Goal: Navigation & Orientation: Go to known website

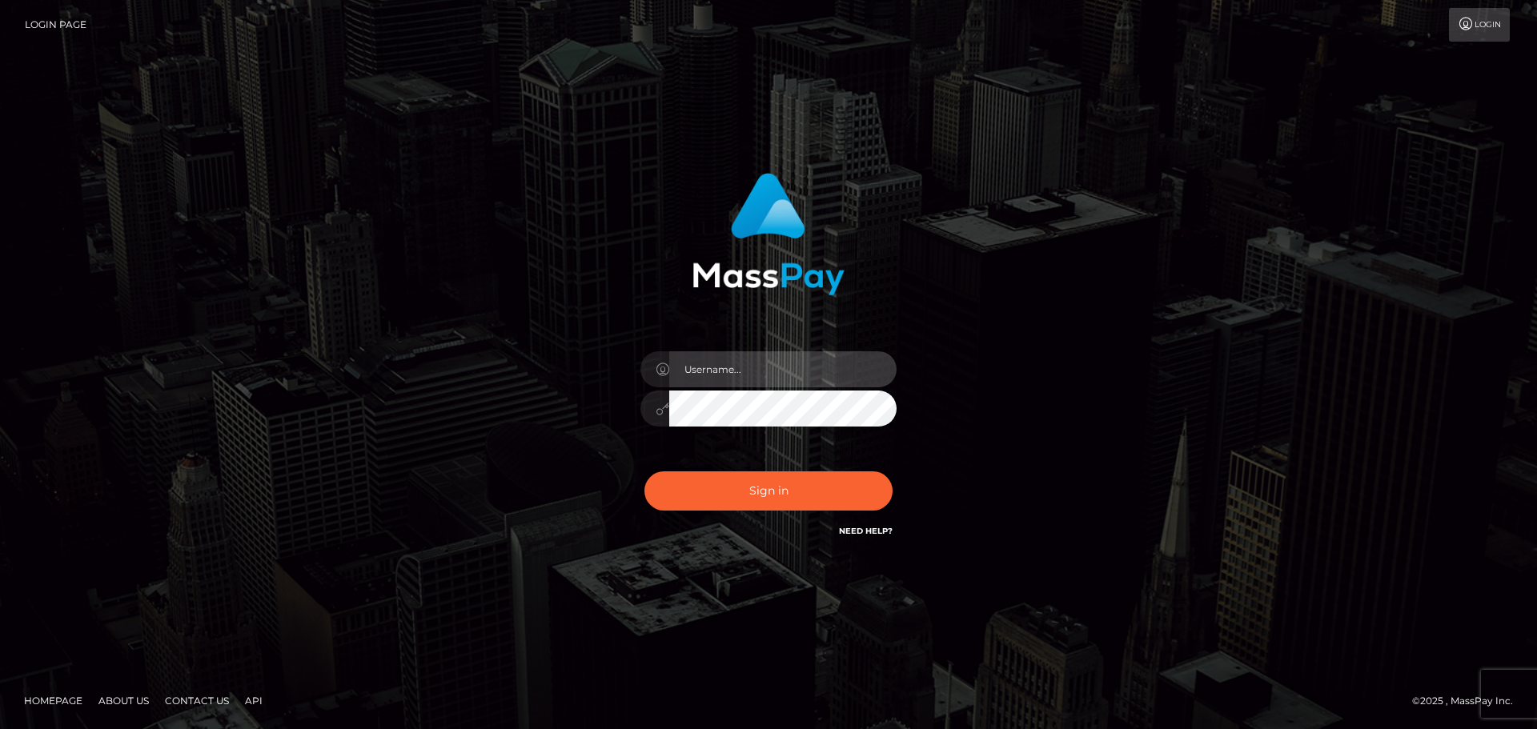
click at [724, 365] on input "text" at bounding box center [782, 369] width 227 height 36
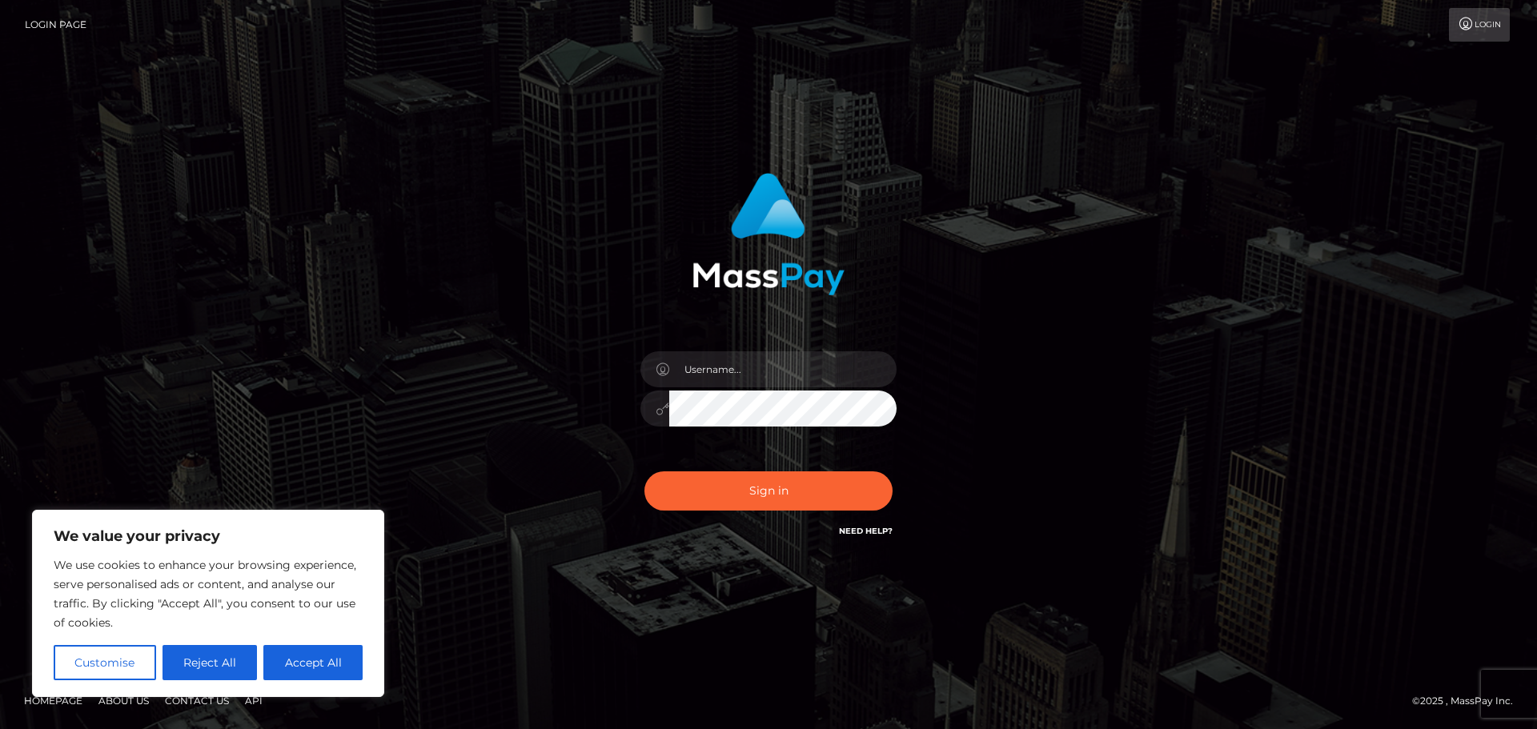
click at [1140, 234] on div "Sign in" at bounding box center [768, 364] width 912 height 407
click at [1472, 24] on icon at bounding box center [1466, 24] width 17 height 13
click at [1034, 427] on div "Sign in" at bounding box center [768, 364] width 912 height 407
click at [317, 658] on button "Accept All" at bounding box center [312, 662] width 99 height 35
checkbox input "true"
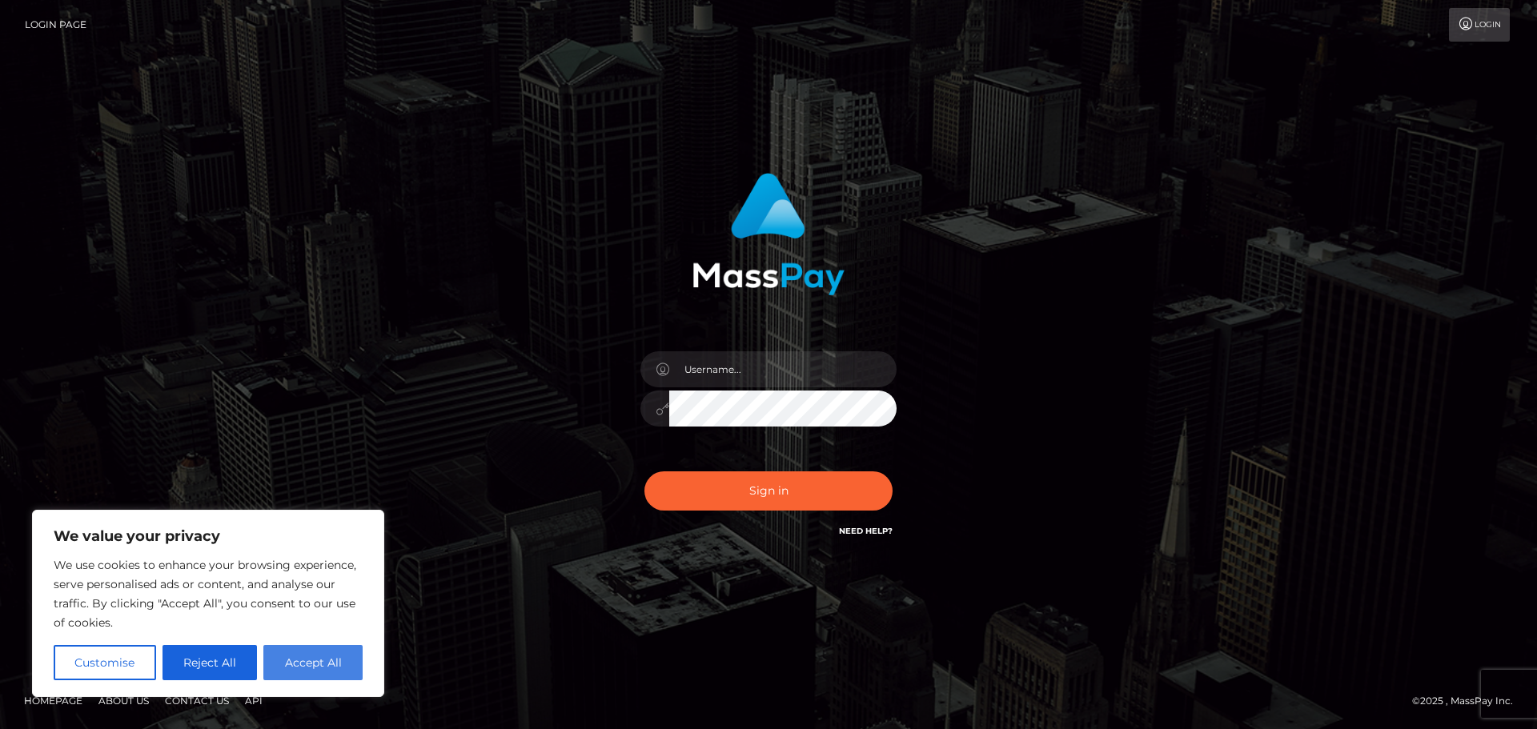
checkbox input "true"
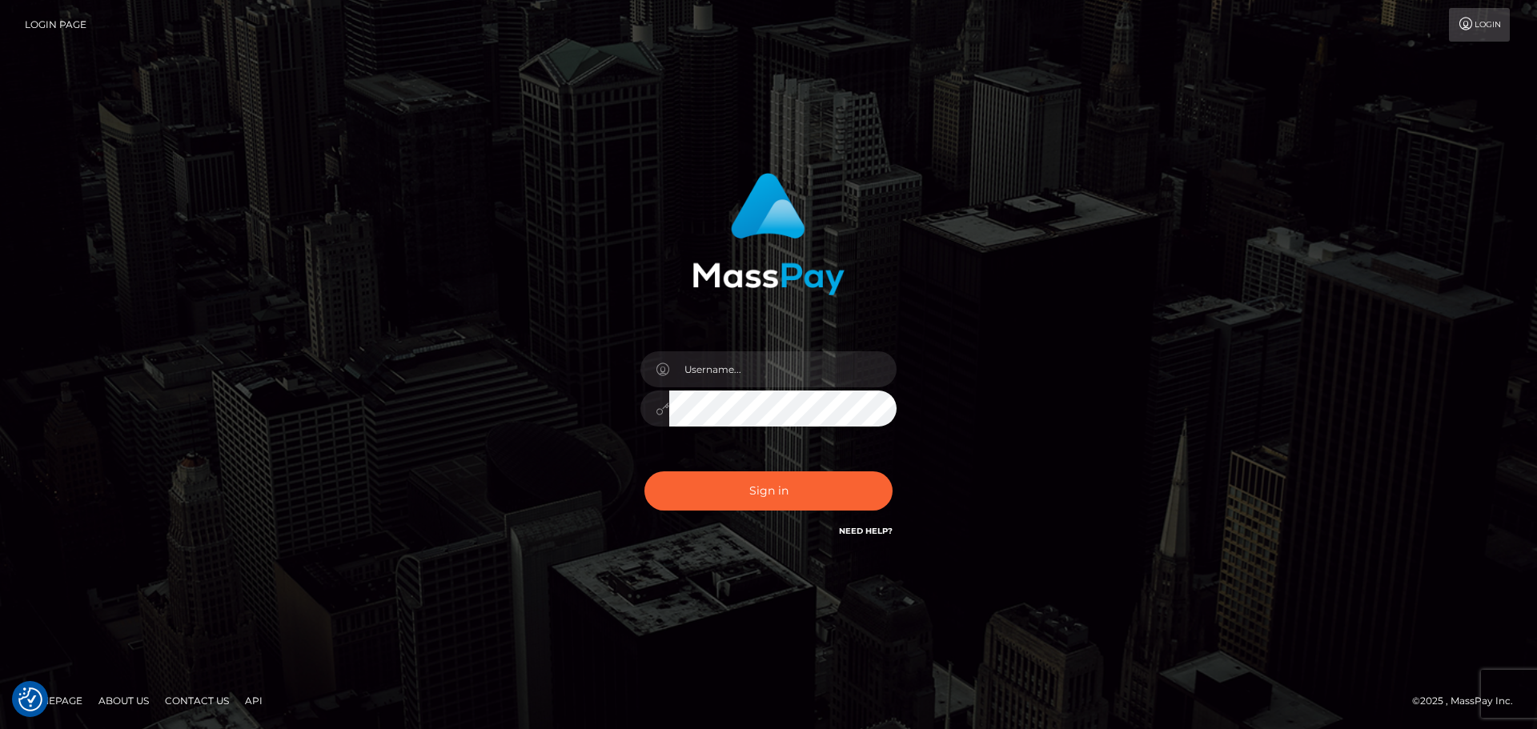
click at [66, 23] on link "Login Page" at bounding box center [56, 25] width 62 height 34
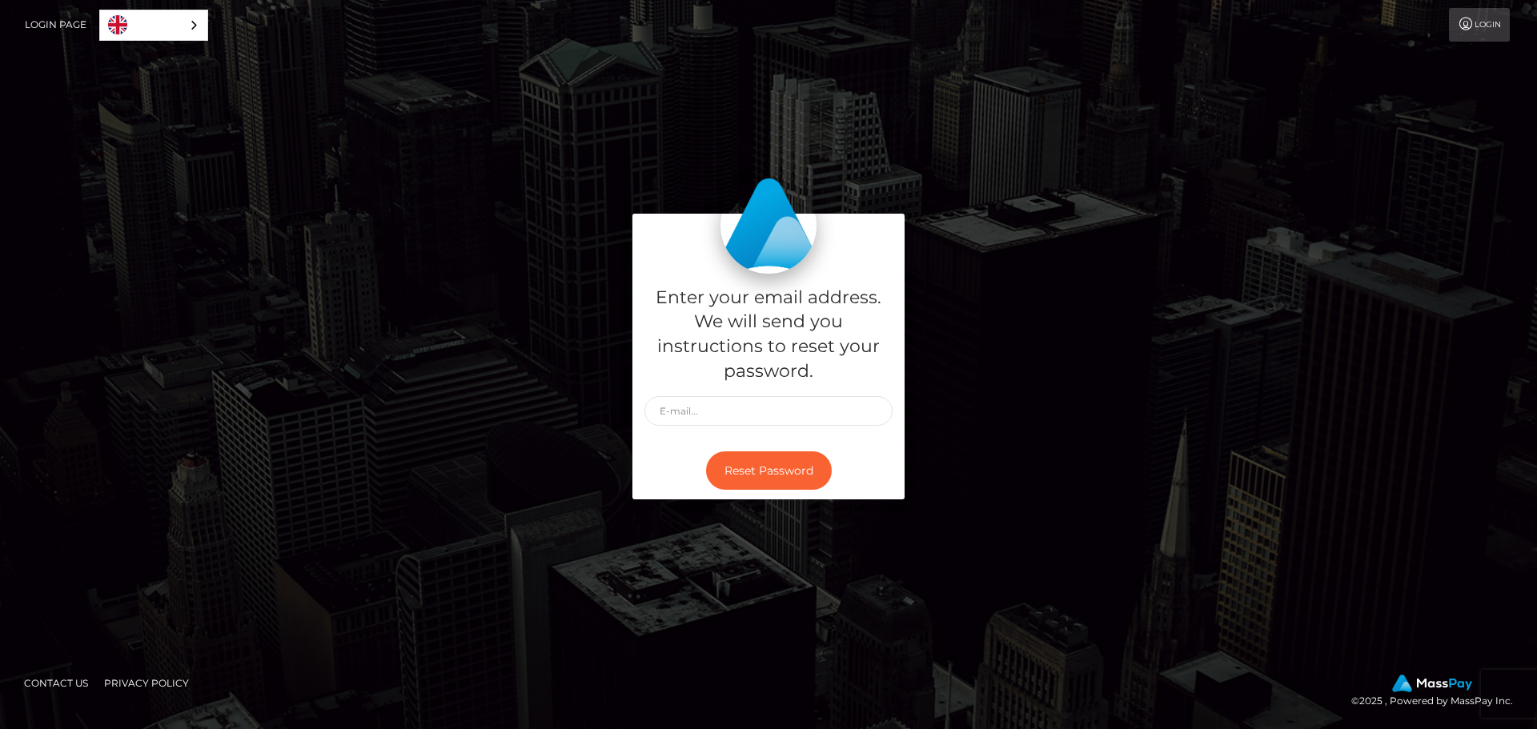
click at [192, 23] on div "English" at bounding box center [153, 25] width 109 height 31
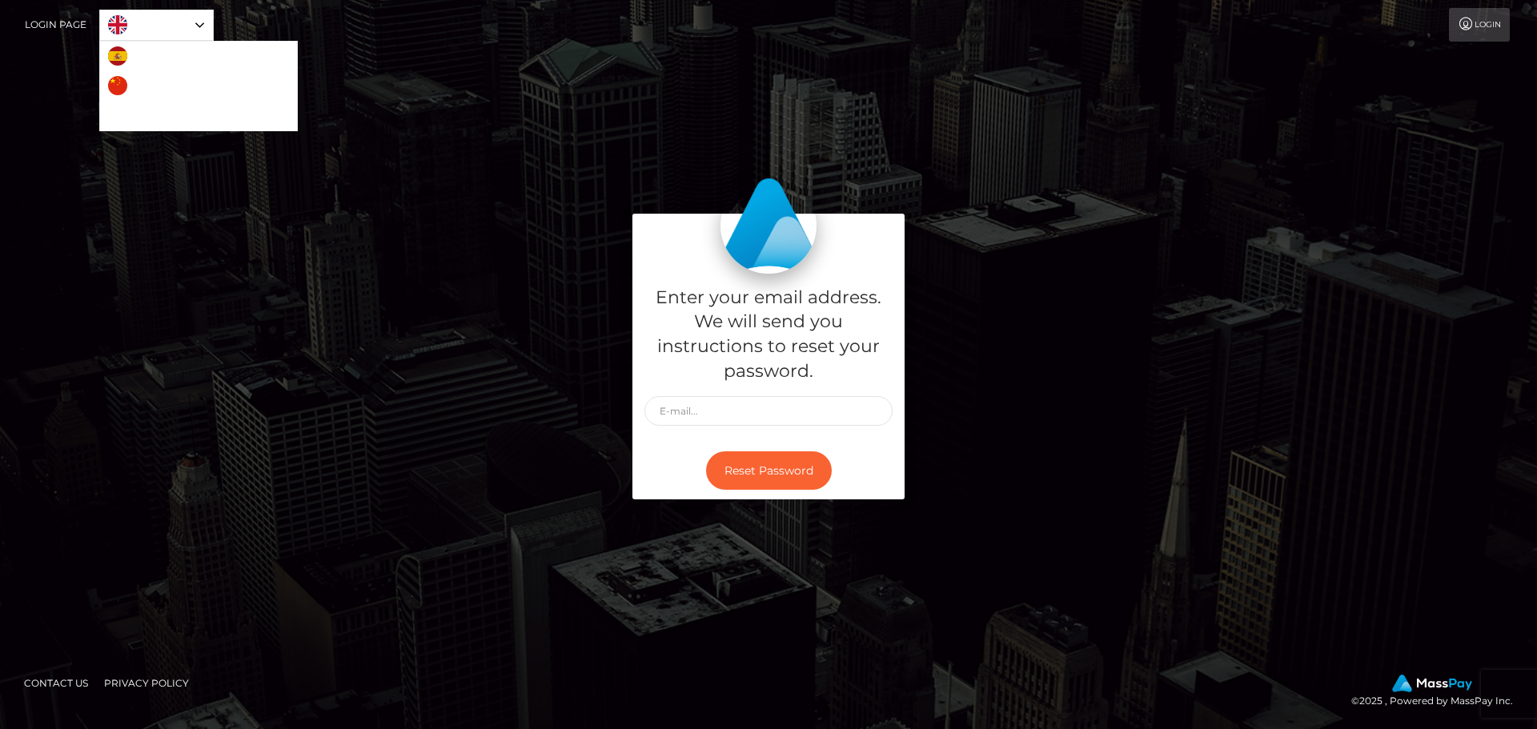
click at [192, 23] on link "English" at bounding box center [156, 25] width 113 height 30
